Goal: Information Seeking & Learning: Find contact information

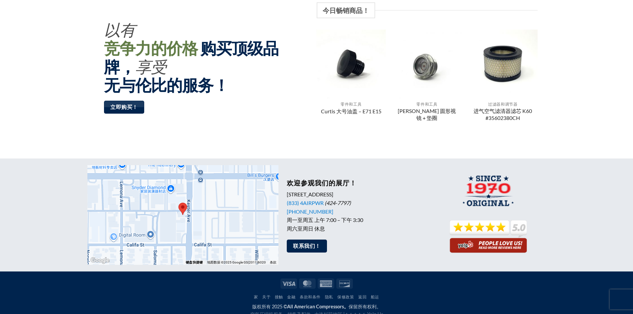
scroll to position [516, 0]
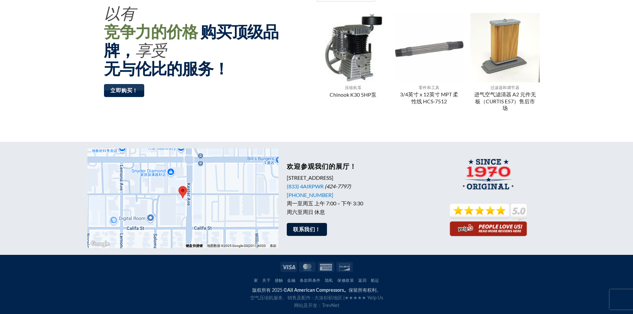
click at [317, 232] on font "联系我们！" at bounding box center [306, 229] width 27 height 6
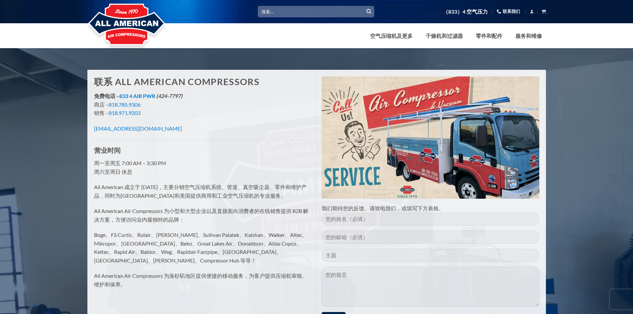
drag, startPoint x: 206, startPoint y: 112, endPoint x: 197, endPoint y: 117, distance: 10.0
click at [206, 112] on p "免费电话 – 833 4 AIR PWR (424-7797) 商店 – 818.785.9306 销售 – 818.971.9203" at bounding box center [203, 105] width 218 height 26
drag, startPoint x: 108, startPoint y: 105, endPoint x: 141, endPoint y: 104, distance: 32.6
click at [141, 104] on p "免费电话 – 833 4 AIR PWR (424-7797) 商店 – 818.785.9306 销售 – 818.971.9203" at bounding box center [203, 105] width 218 height 26
drag, startPoint x: 162, startPoint y: 114, endPoint x: 142, endPoint y: 110, distance: 21.0
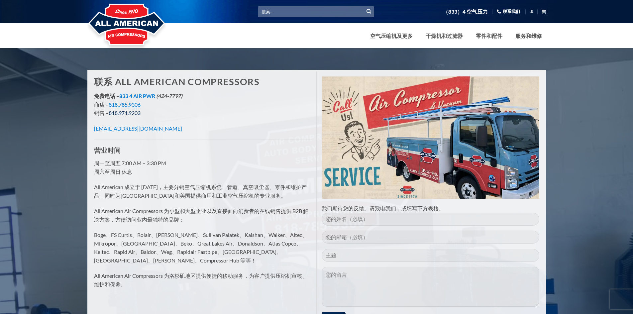
click at [162, 114] on p "免费电话 – 833 4 AIR PWR (424-7797) 商店 – 818.785.9306 销售 – 818.971.9203" at bounding box center [203, 105] width 218 height 26
drag, startPoint x: 109, startPoint y: 105, endPoint x: 150, endPoint y: 108, distance: 41.3
click at [150, 108] on p "免费电话 – 833 4 AIR PWR (424-7797) 商店 – 818.785.9306 销售 – 818.971.9203" at bounding box center [203, 105] width 218 height 26
copy p "818.785.9306"
drag, startPoint x: 161, startPoint y: 109, endPoint x: 155, endPoint y: 111, distance: 6.0
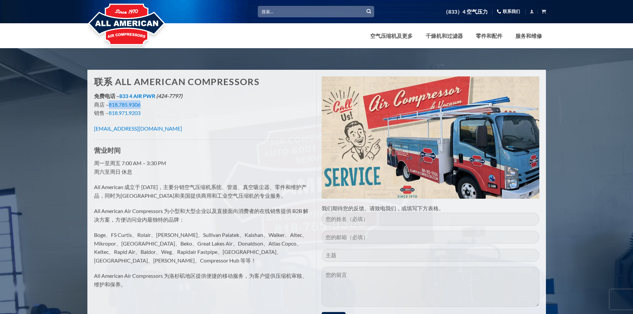
click at [161, 109] on p "免费电话 – 833 4 AIR PWR (424-7797) 商店 – 818.785.9306 销售 – 818.971.9203" at bounding box center [203, 105] width 218 height 26
click at [141, 114] on font "818.971.9203" at bounding box center [125, 113] width 32 height 6
drag, startPoint x: 145, startPoint y: 114, endPoint x: 110, endPoint y: 116, distance: 34.3
click at [110, 116] on p "免费电话 – 833 4 AIR PWR (424-7797) 商店 – 818.785.9306 销售 – 818.971.9203" at bounding box center [203, 105] width 218 height 26
copy font "818.971.9203"
